Goal: Task Accomplishment & Management: Manage account settings

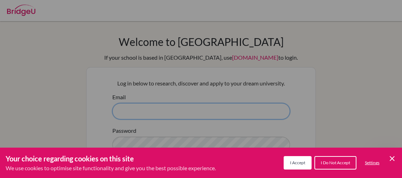
type input "[EMAIL_ADDRESS][DOMAIN_NAME]"
click at [297, 162] on span "I Accept" at bounding box center [297, 162] width 15 height 5
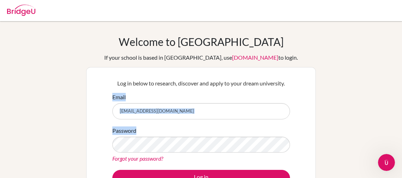
drag, startPoint x: 381, startPoint y: 123, endPoint x: 384, endPoint y: 86, distance: 37.6
click at [384, 86] on div "Welcome to BridgeU If your school is based in China, use app.bridge-u.com.cn to…" at bounding box center [201, 150] width 402 height 231
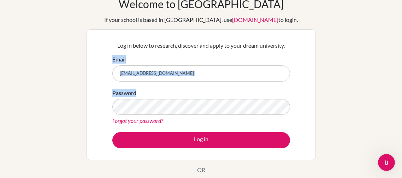
scroll to position [39, 0]
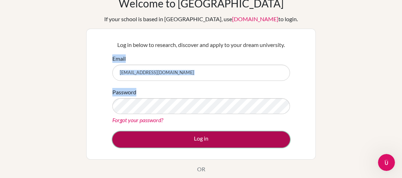
click at [207, 140] on button "Log in" at bounding box center [201, 140] width 178 height 16
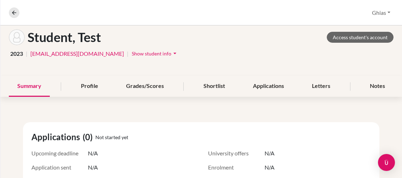
scroll to position [34, 0]
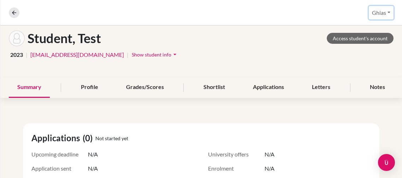
click at [386, 15] on button "Ghias" at bounding box center [381, 12] width 25 height 13
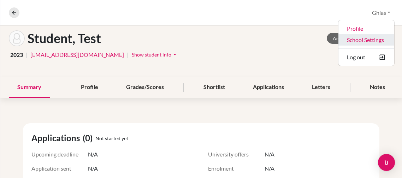
click at [365, 41] on link "School Settings" at bounding box center [367, 39] width 56 height 11
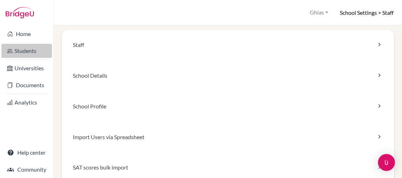
click at [31, 46] on link "Students" at bounding box center [26, 51] width 51 height 14
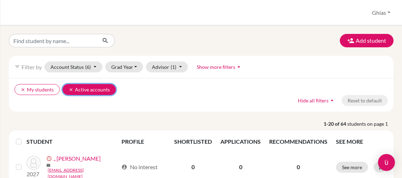
click at [84, 89] on button "clear Active accounts" at bounding box center [89, 89] width 53 height 11
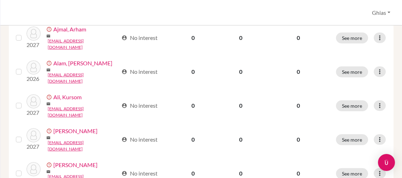
scroll to position [656, 0]
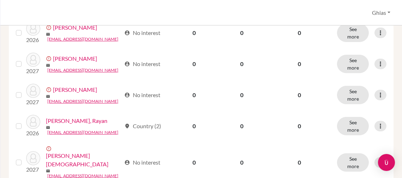
scroll to position [656, 0]
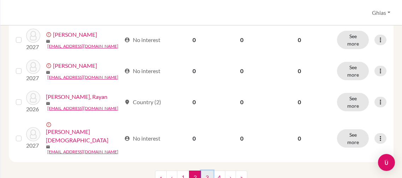
click at [210, 171] on link "3" at bounding box center [207, 177] width 12 height 13
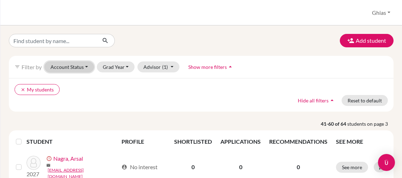
click at [82, 69] on button "Account Status" at bounding box center [70, 67] width 50 height 11
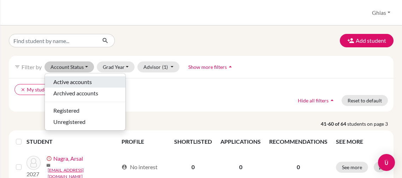
click at [81, 82] on span "Active accounts" at bounding box center [72, 82] width 39 height 8
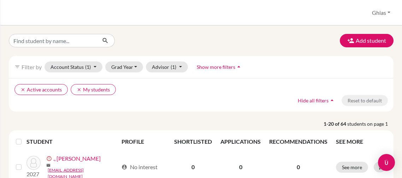
click at [225, 69] on span "Show more filters" at bounding box center [216, 67] width 39 height 6
